Goal: Task Accomplishment & Management: Manage account settings

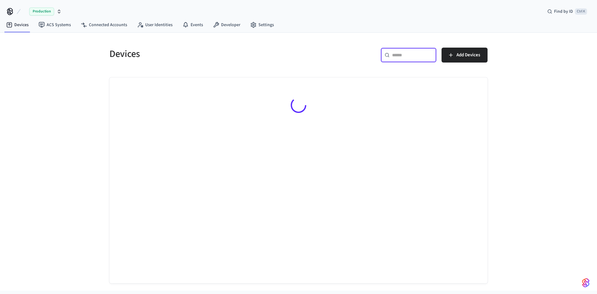
click at [401, 52] on input "text" at bounding box center [412, 55] width 40 height 6
click at [401, 53] on input "text" at bounding box center [412, 55] width 40 height 6
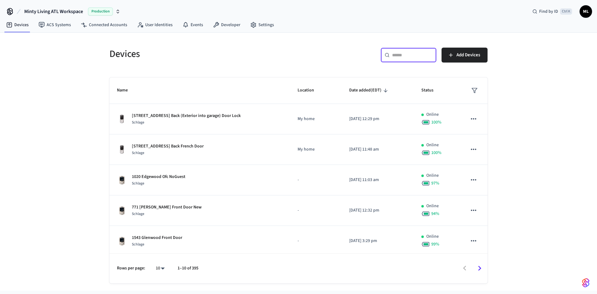
click at [401, 53] on input "text" at bounding box center [412, 55] width 40 height 6
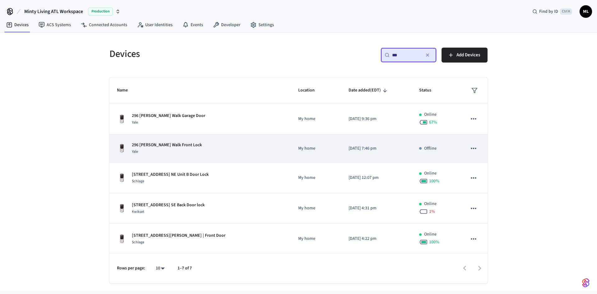
type input "***"
click at [240, 151] on div "[STREET_ADDRESS][PERSON_NAME] Front Lock Yale" at bounding box center [200, 148] width 166 height 13
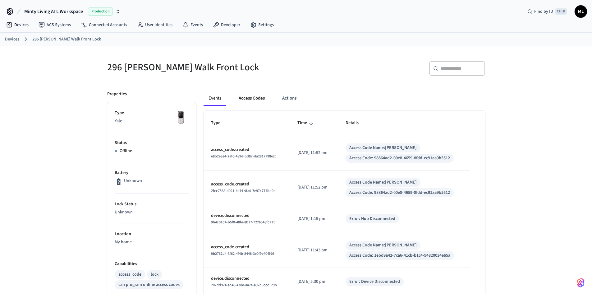
click at [259, 99] on button "Access Codes" at bounding box center [252, 98] width 36 height 15
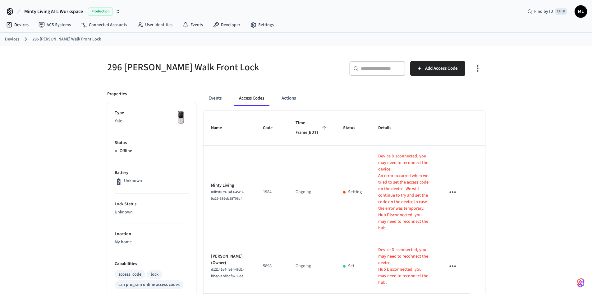
click at [481, 106] on div "Events Access Codes Actions" at bounding box center [345, 98] width 282 height 15
